Goal: Task Accomplishment & Management: Use online tool/utility

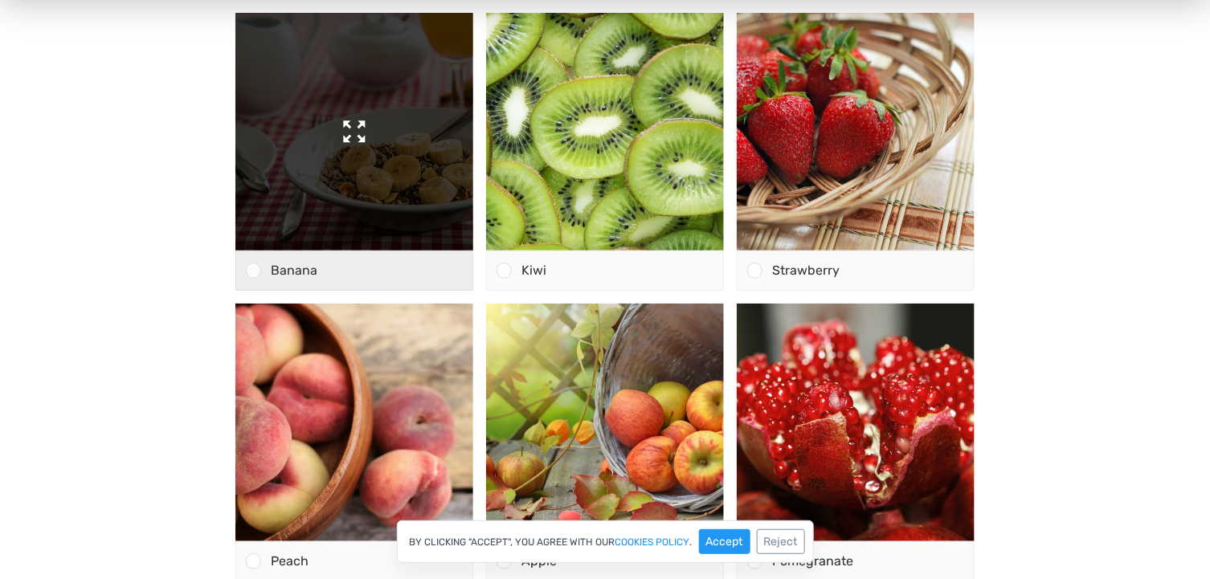
click at [355, 196] on img at bounding box center [354, 133] width 238 height 238
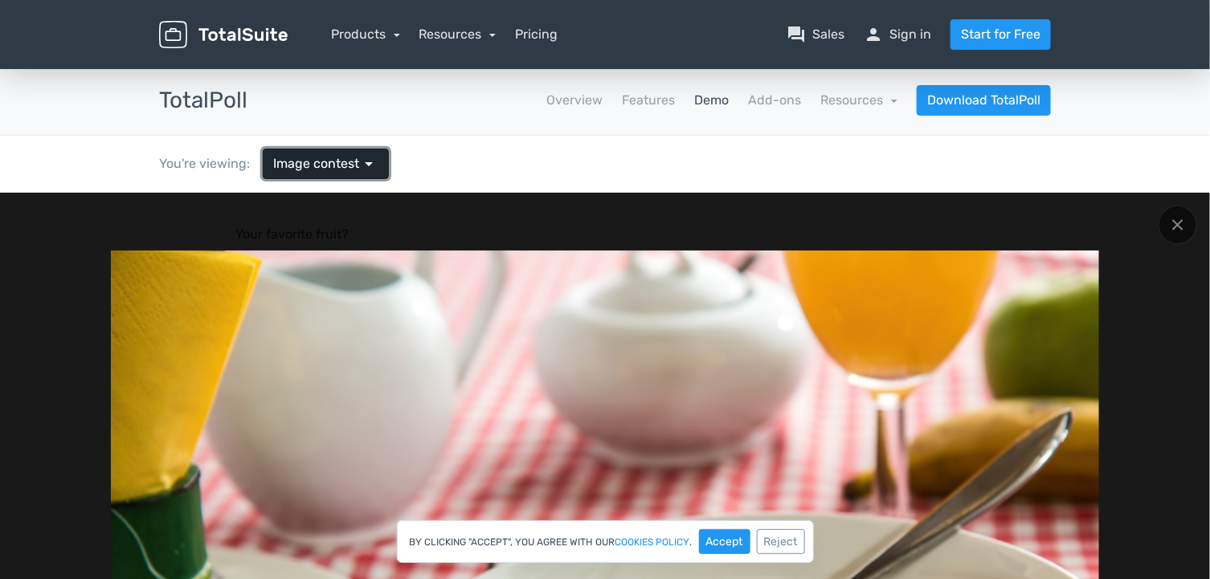
click at [313, 158] on span "Image contest" at bounding box center [316, 163] width 86 height 19
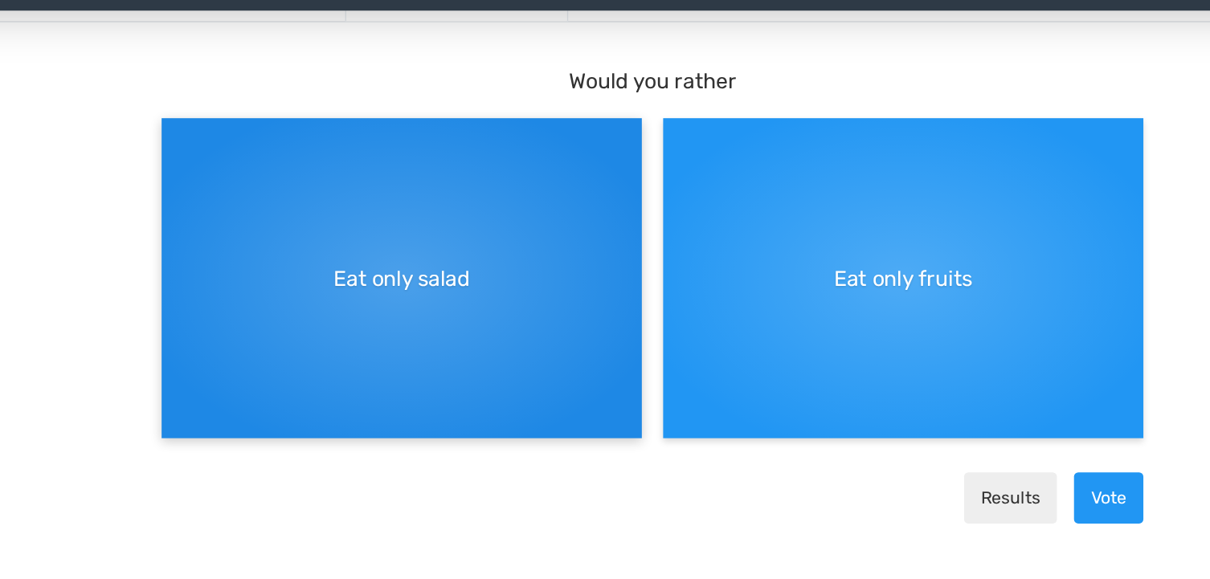
scroll to position [132, 0]
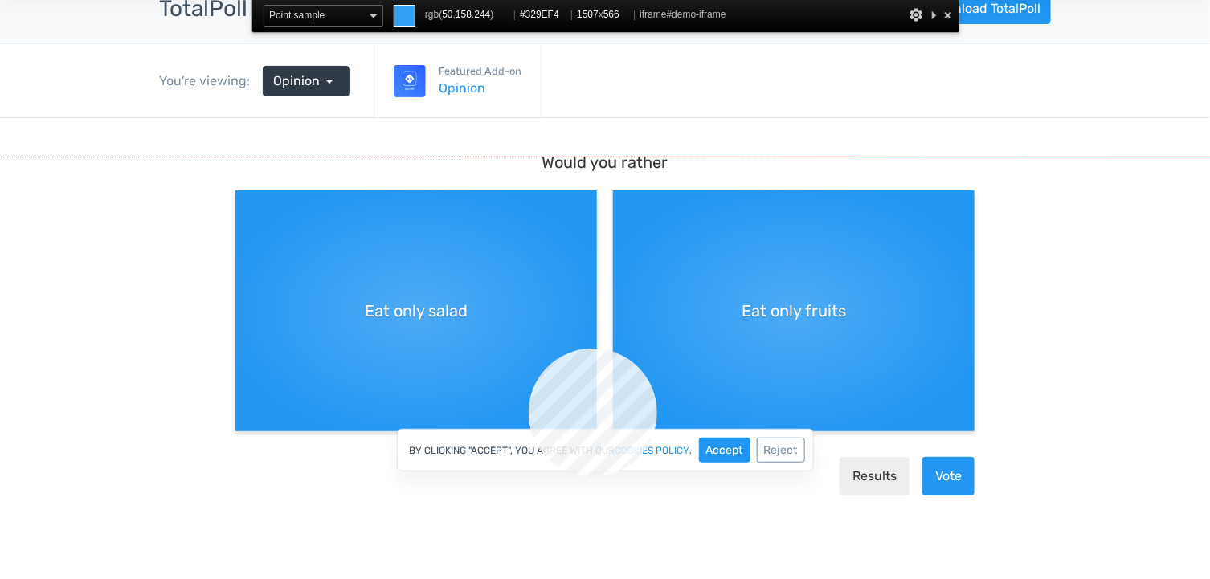
click at [529, 348] on div at bounding box center [605, 384] width 1211 height 455
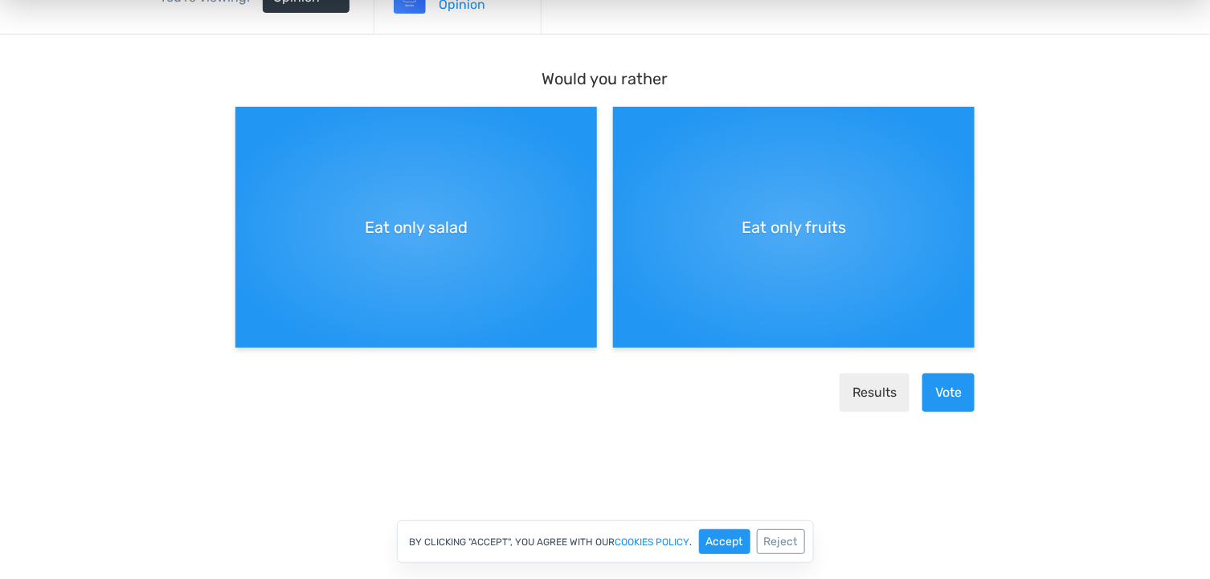
scroll to position [174, 0]
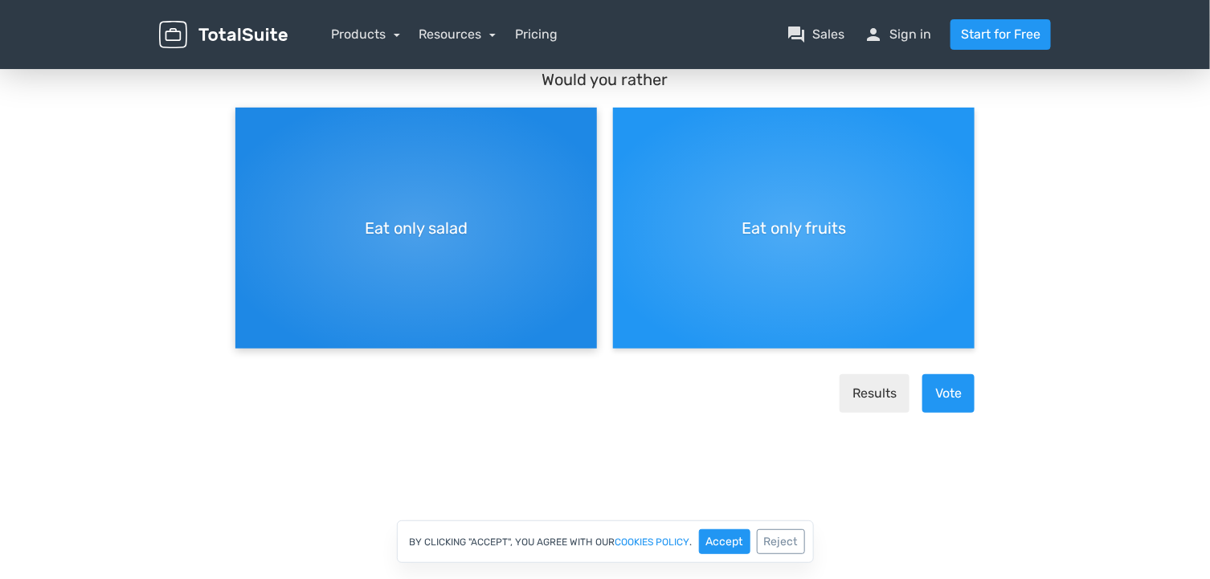
click at [489, 230] on div "Eat only salad" at bounding box center [416, 228] width 362 height 241
click at [246, 126] on input "Eat only salad" at bounding box center [240, 121] width 10 height 10
radio input "true"
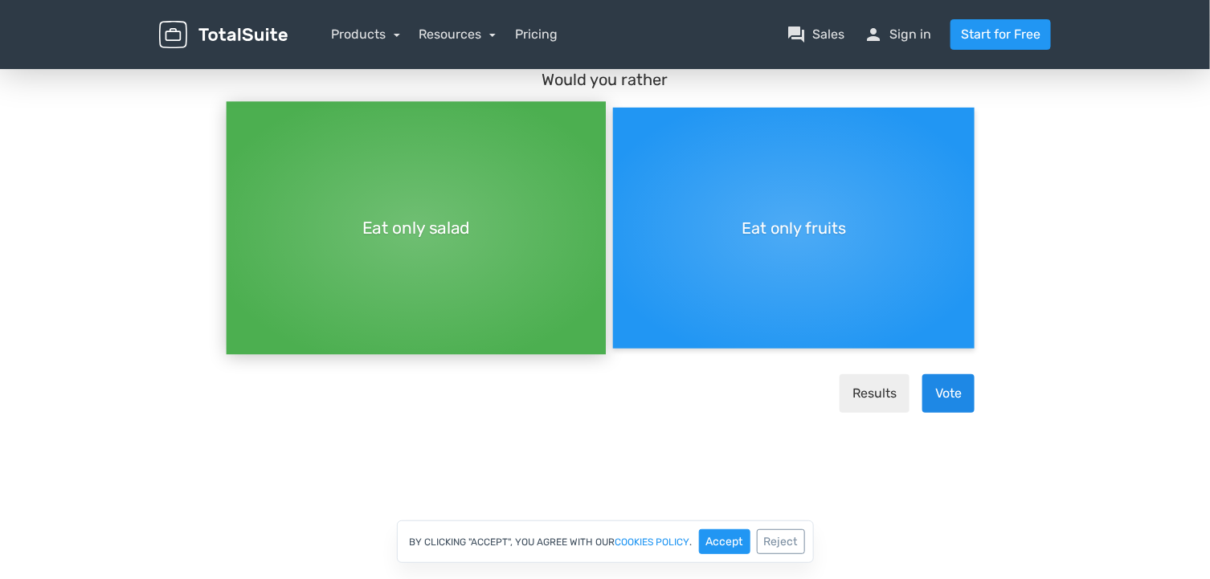
click at [942, 386] on button "Vote" at bounding box center [948, 393] width 52 height 39
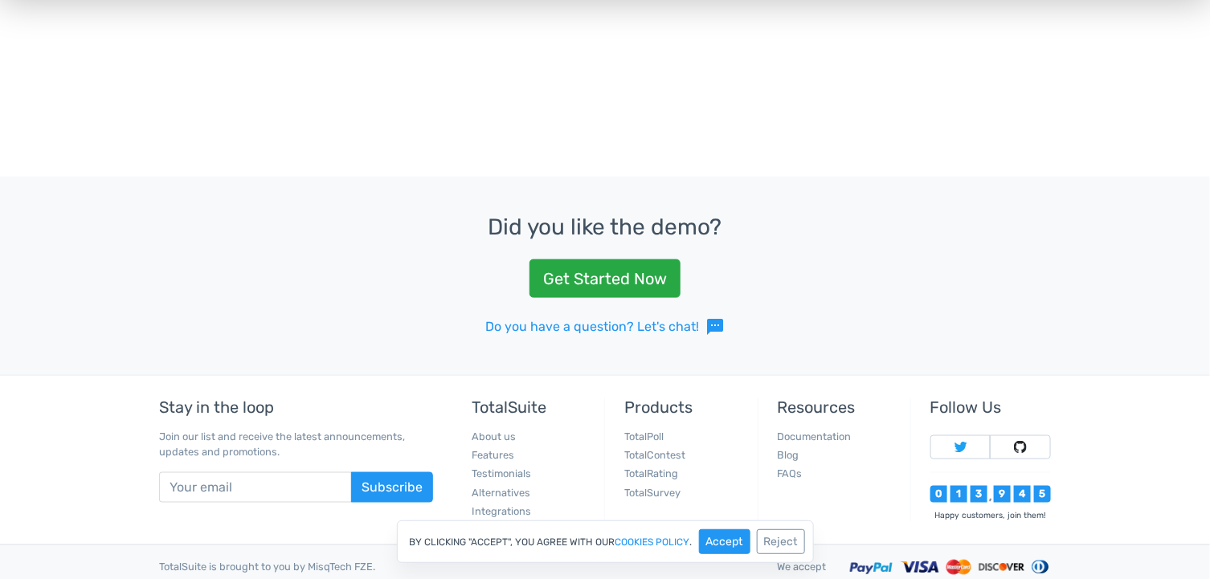
scroll to position [663, 0]
